Goal: Transaction & Acquisition: Obtain resource

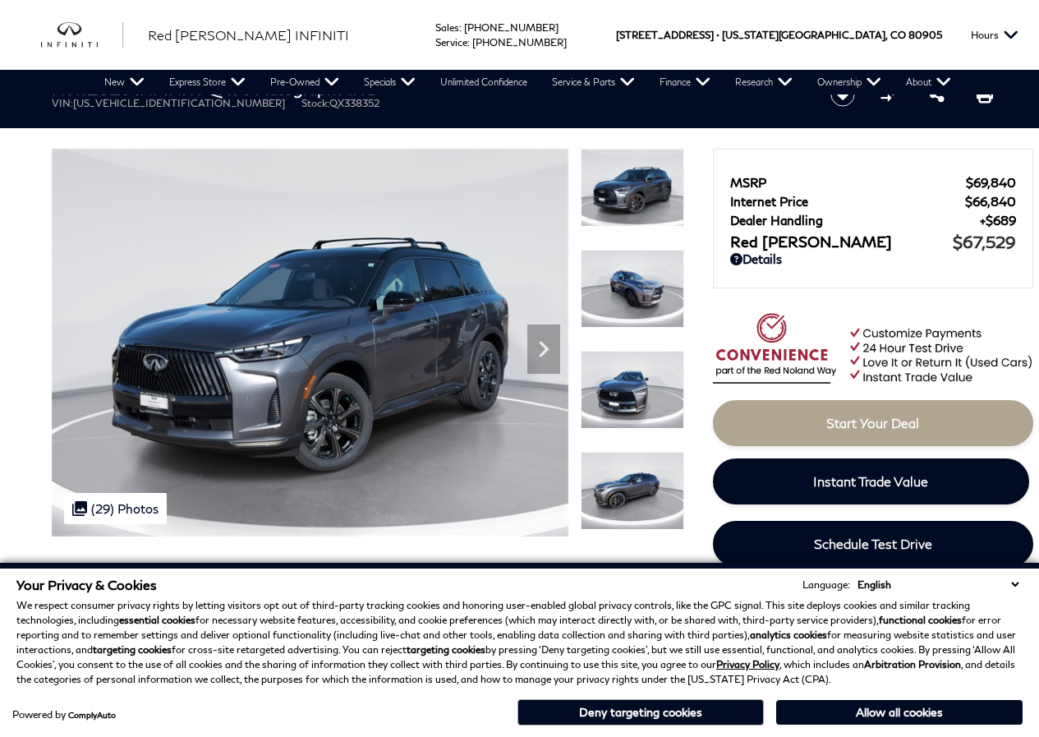
click at [332, 97] on div "New 2026 INFINITI QX60 Autograph AWD VIN: [US_VEHICLE_IDENTIFICATION_NUMBER] St…" at bounding box center [421, 94] width 788 height 55
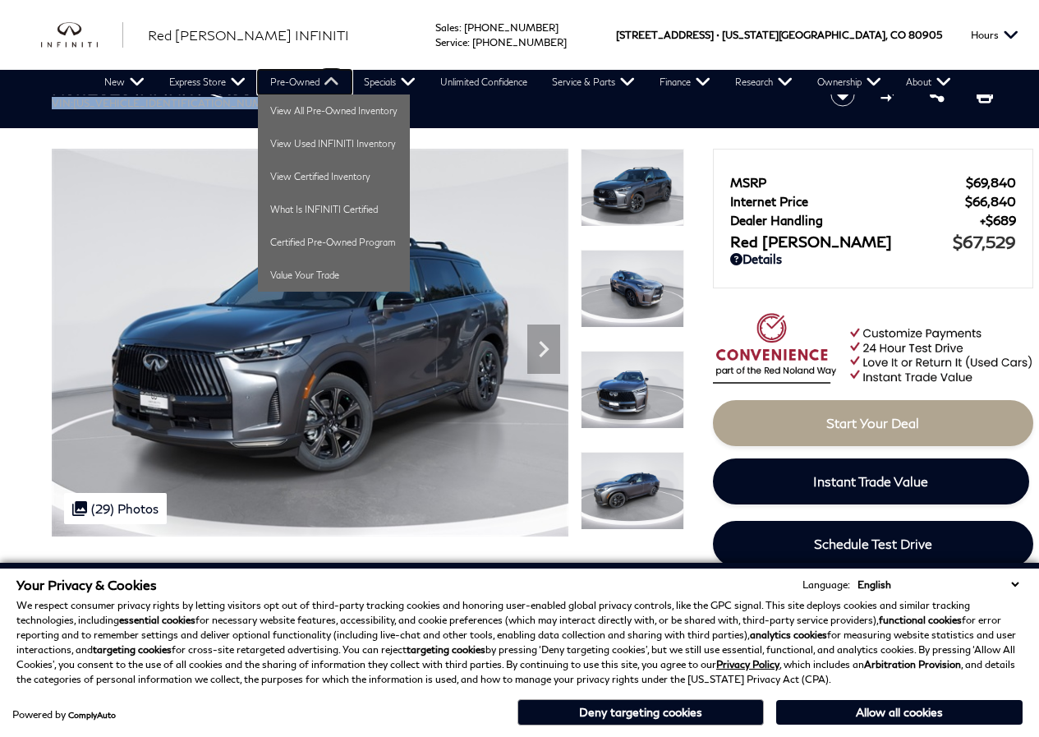
click at [334, 86] on link "Pre-Owned" at bounding box center [305, 82] width 94 height 25
click at [345, 260] on link "Value Your Trade" at bounding box center [334, 275] width 152 height 33
drag, startPoint x: 345, startPoint y: 260, endPoint x: 350, endPoint y: 226, distance: 34.0
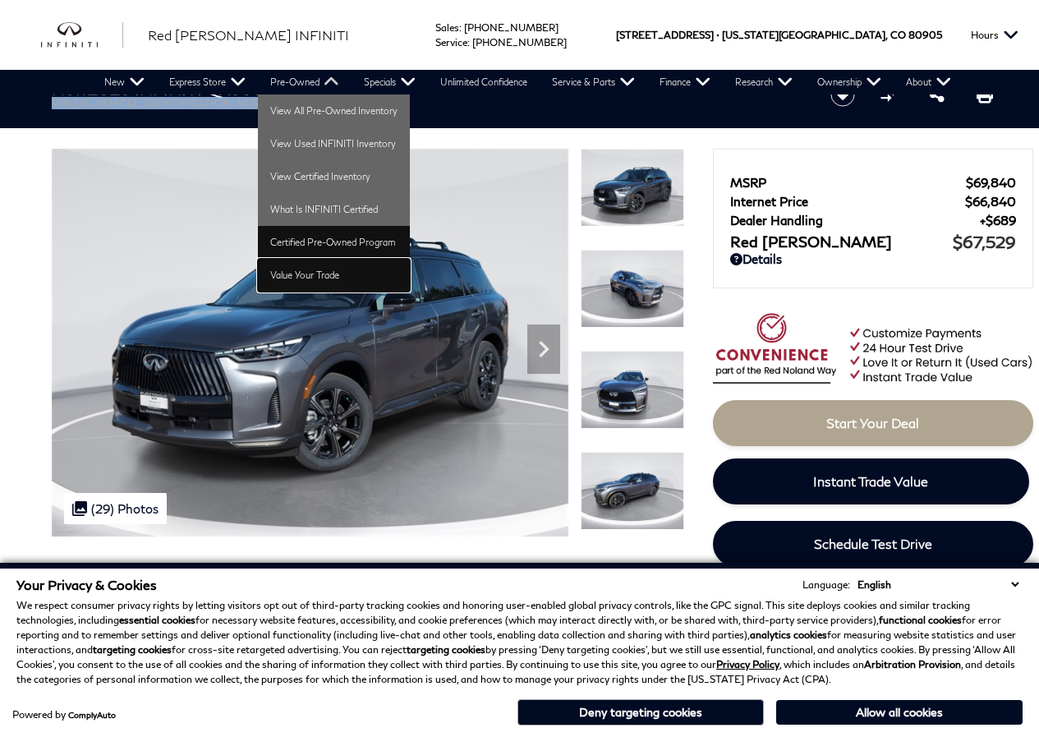
click at [345, 255] on ul "View All Pre-Owned Inventory View Used INFINITI Inventory View Certified Invent…" at bounding box center [334, 192] width 152 height 197
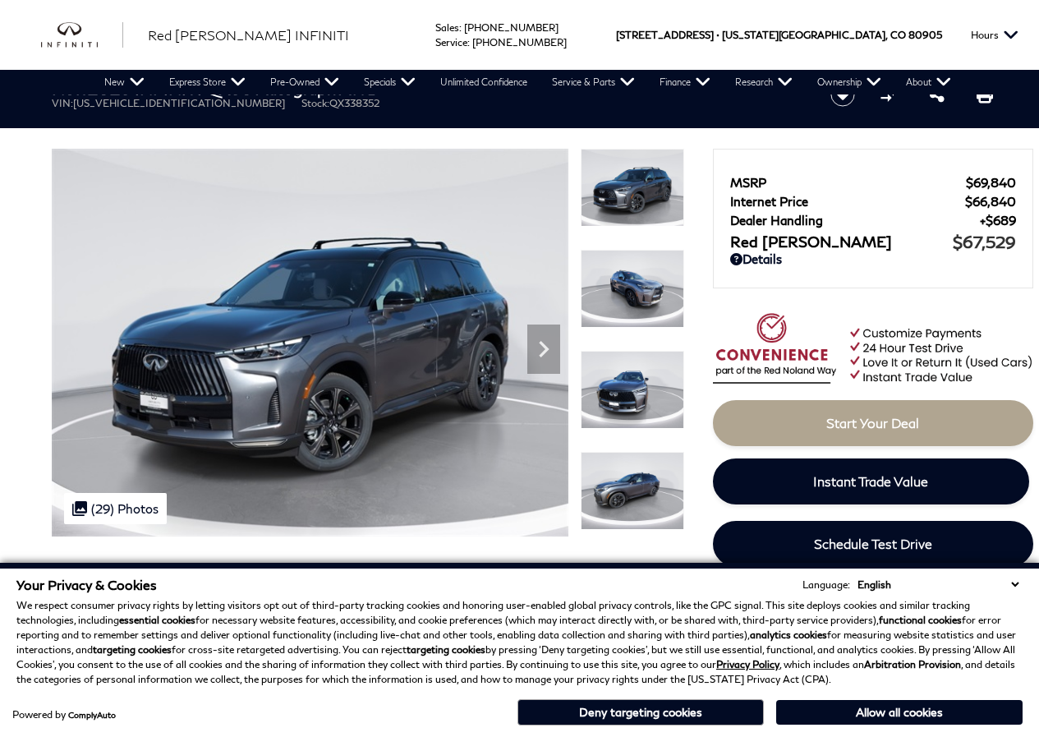
click at [595, 61] on div "Ringing Phone Icon Sales : Call sales Phone Number 719-215-8318 Service : Call …" at bounding box center [501, 35] width 189 height 70
